Goal: Find specific page/section: Find specific page/section

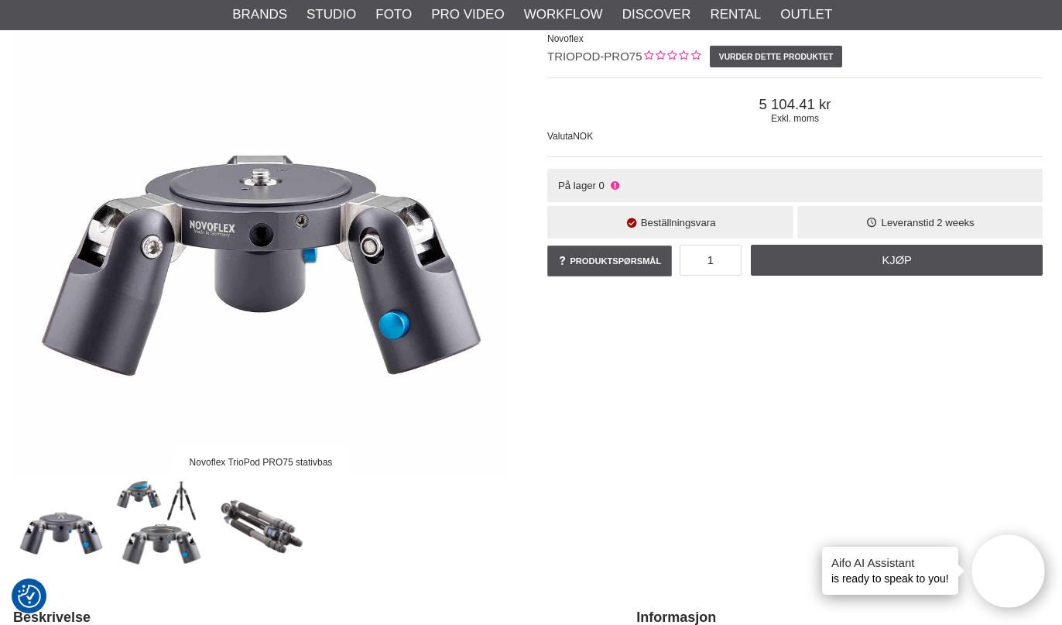
scroll to position [177, 3]
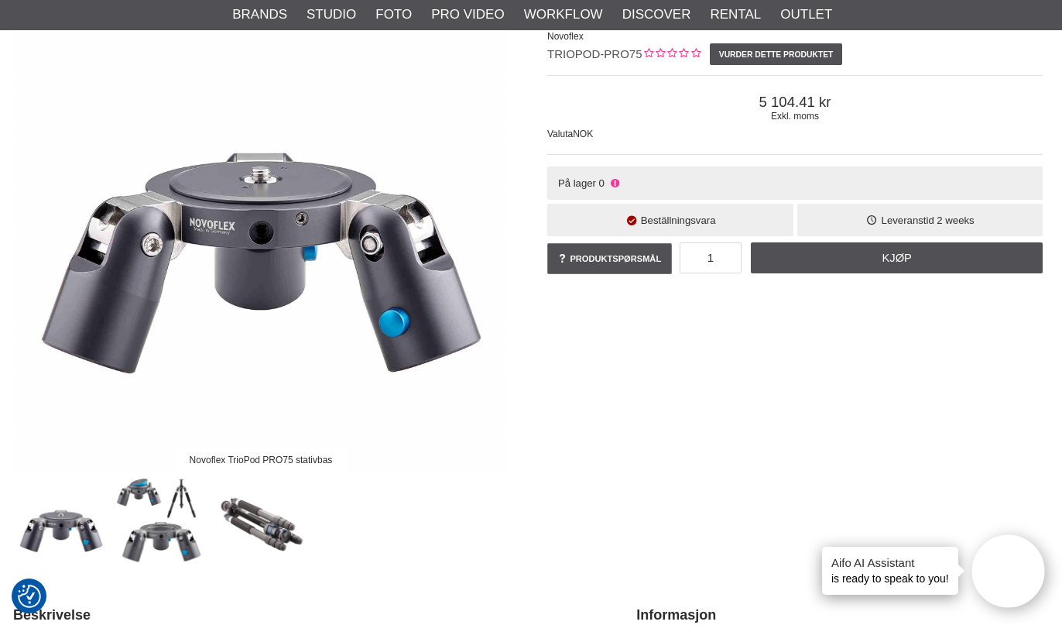
click at [183, 505] on img at bounding box center [162, 524] width 94 height 94
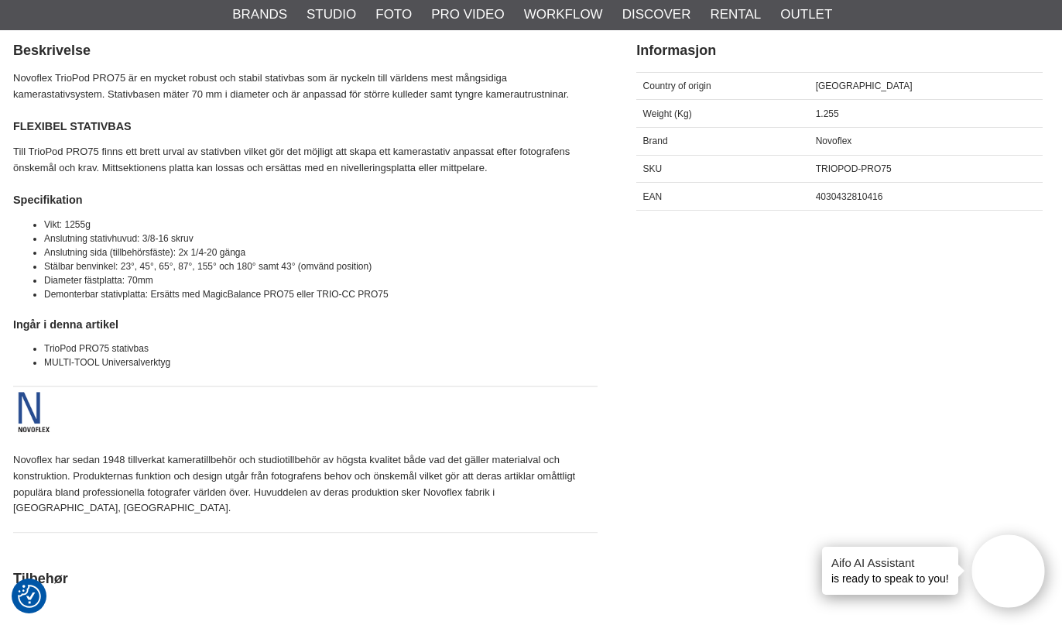
scroll to position [743, 3]
drag, startPoint x: 317, startPoint y: 289, endPoint x: 398, endPoint y: 288, distance: 80.5
click at [398, 288] on li "Demonterbar stativplatta: Ersätts med MagicBalance PRO75 eller TRIO-CC PRO75" at bounding box center [320, 293] width 553 height 14
copy li "TRIO-CC PRO75"
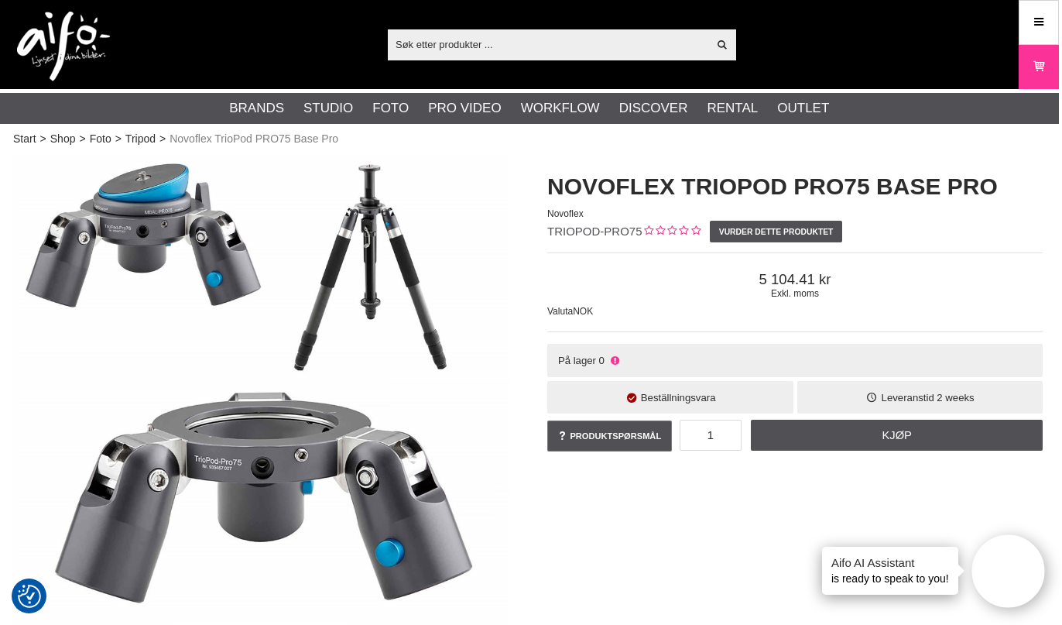
scroll to position [0, 3]
click at [494, 41] on input "text" at bounding box center [548, 44] width 320 height 23
paste input "TRIO-CC PRO75"
type input "TRIO-CC PRO75"
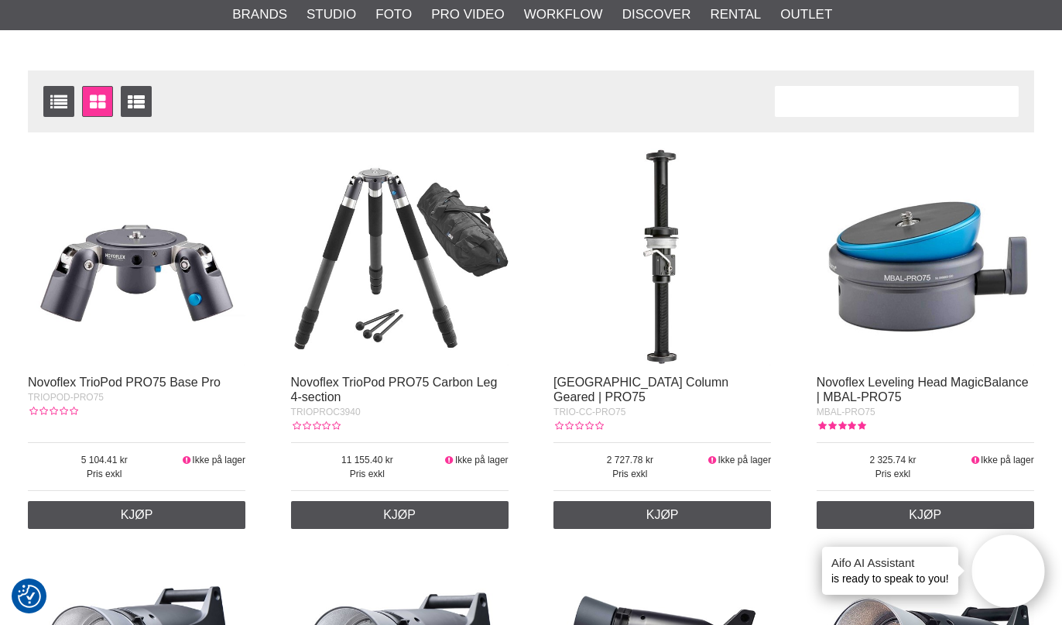
scroll to position [250, 0]
